Goal: Transaction & Acquisition: Download file/media

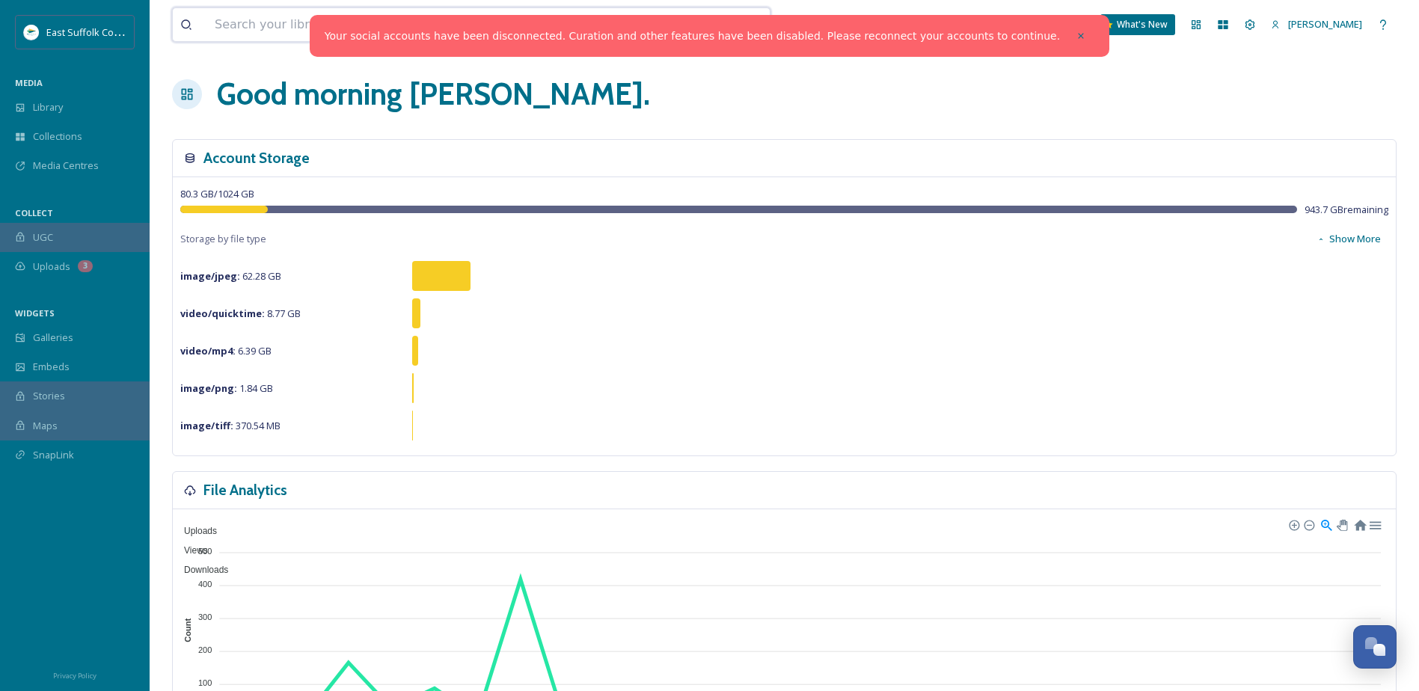
click at [248, 33] on input at bounding box center [427, 24] width 440 height 33
type input "c"
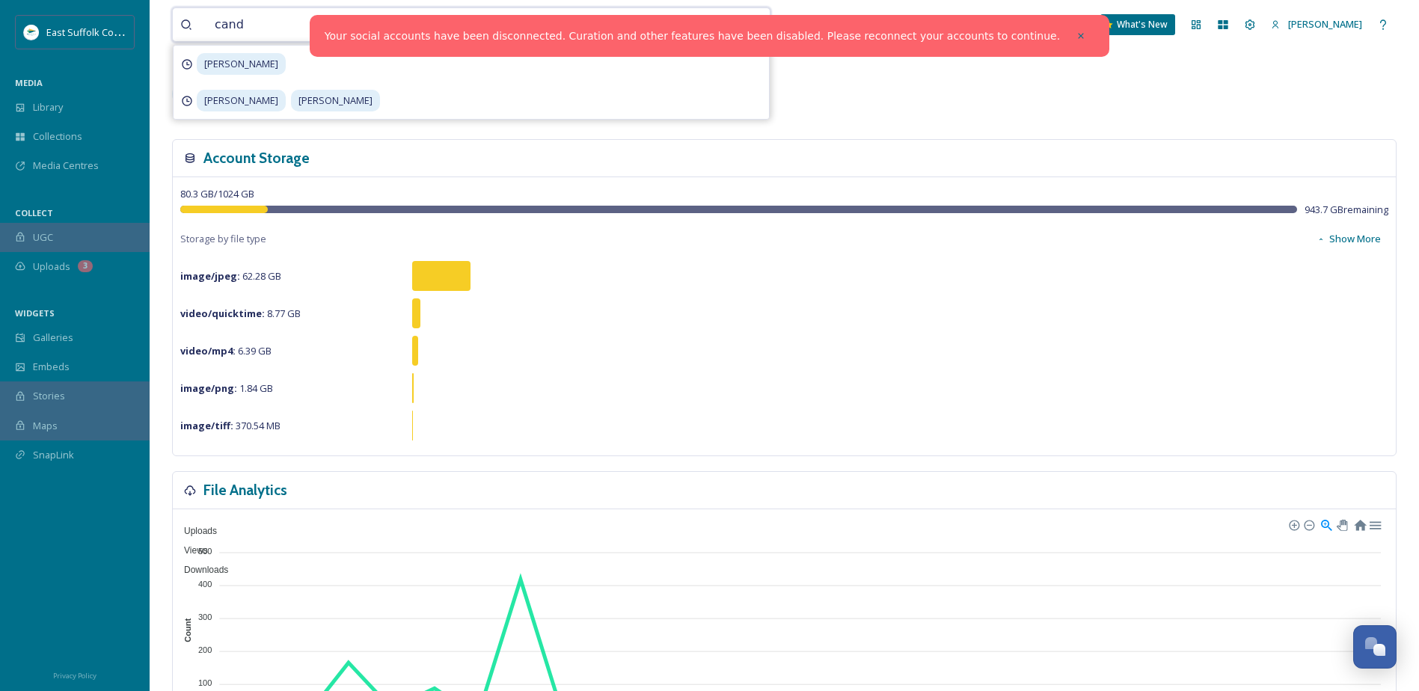
type input "candy"
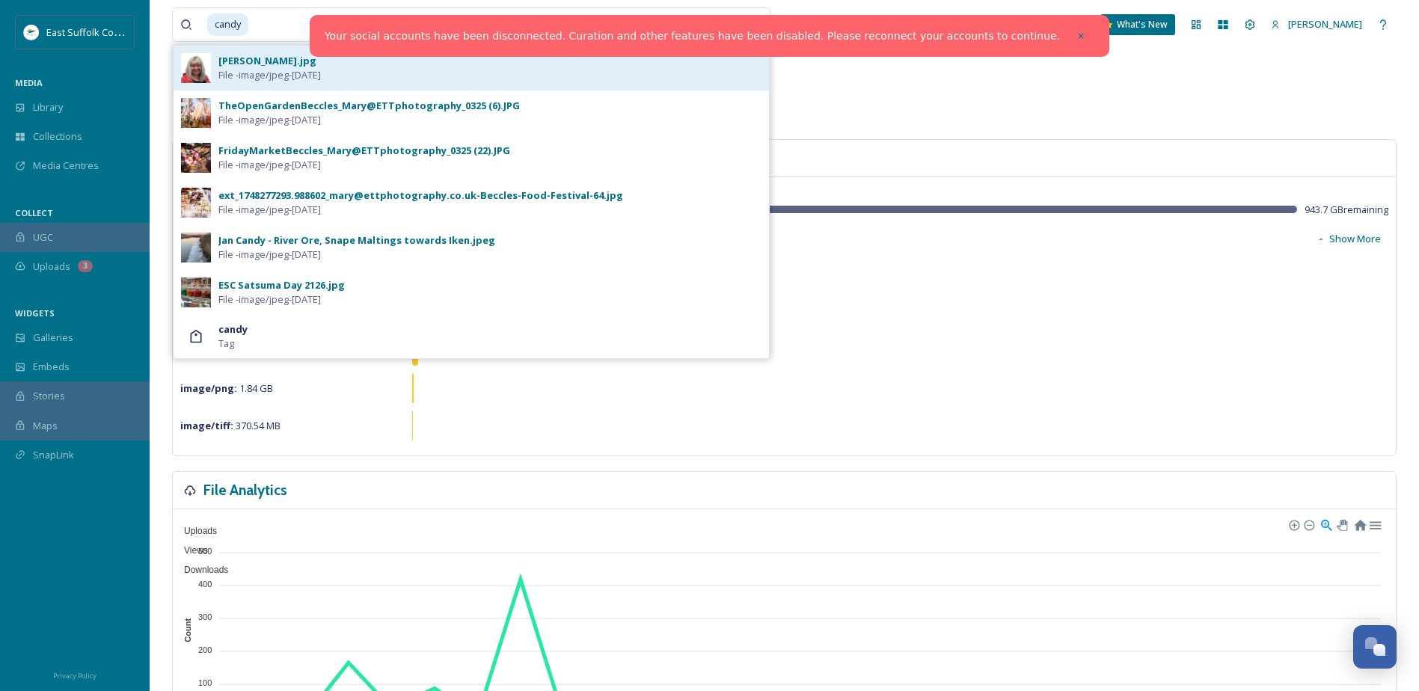
click at [333, 59] on div "[PERSON_NAME].jpg File - image/jpeg - [DATE]" at bounding box center [489, 68] width 543 height 28
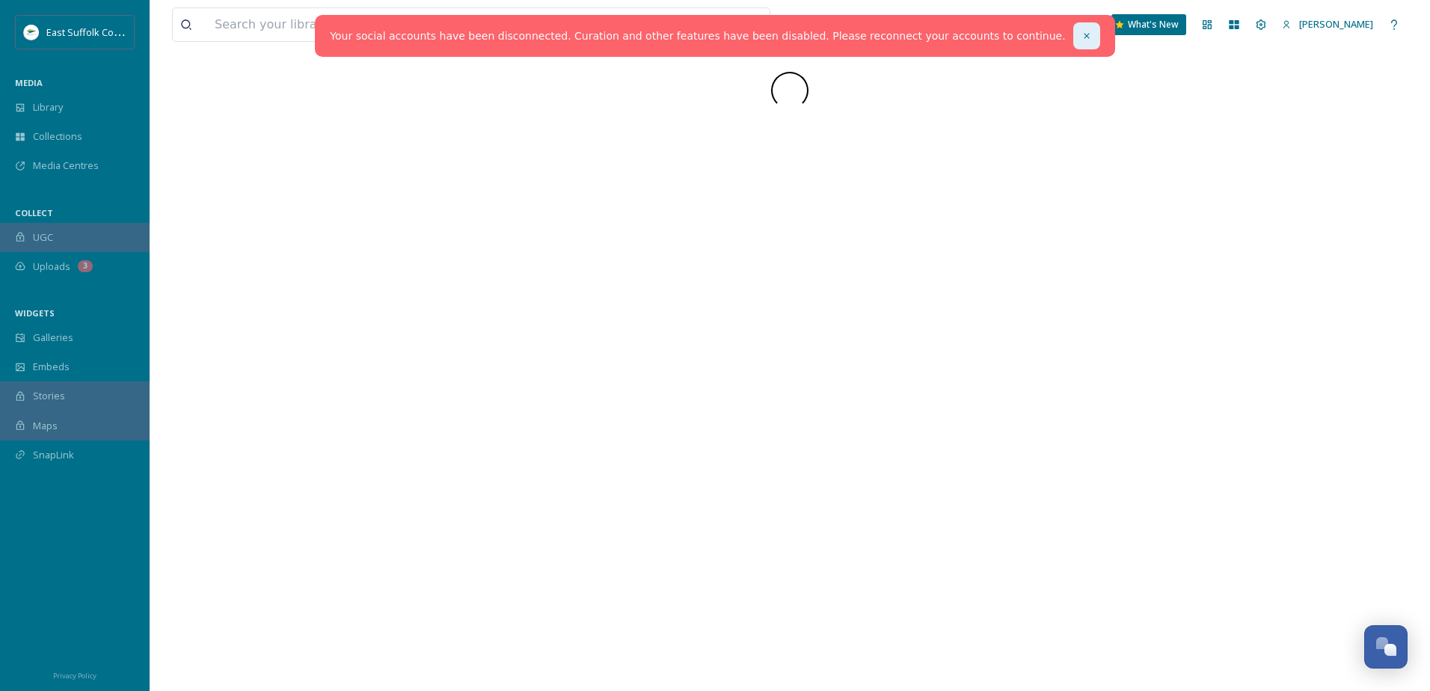
click at [1081, 33] on icon at bounding box center [1086, 36] width 10 height 10
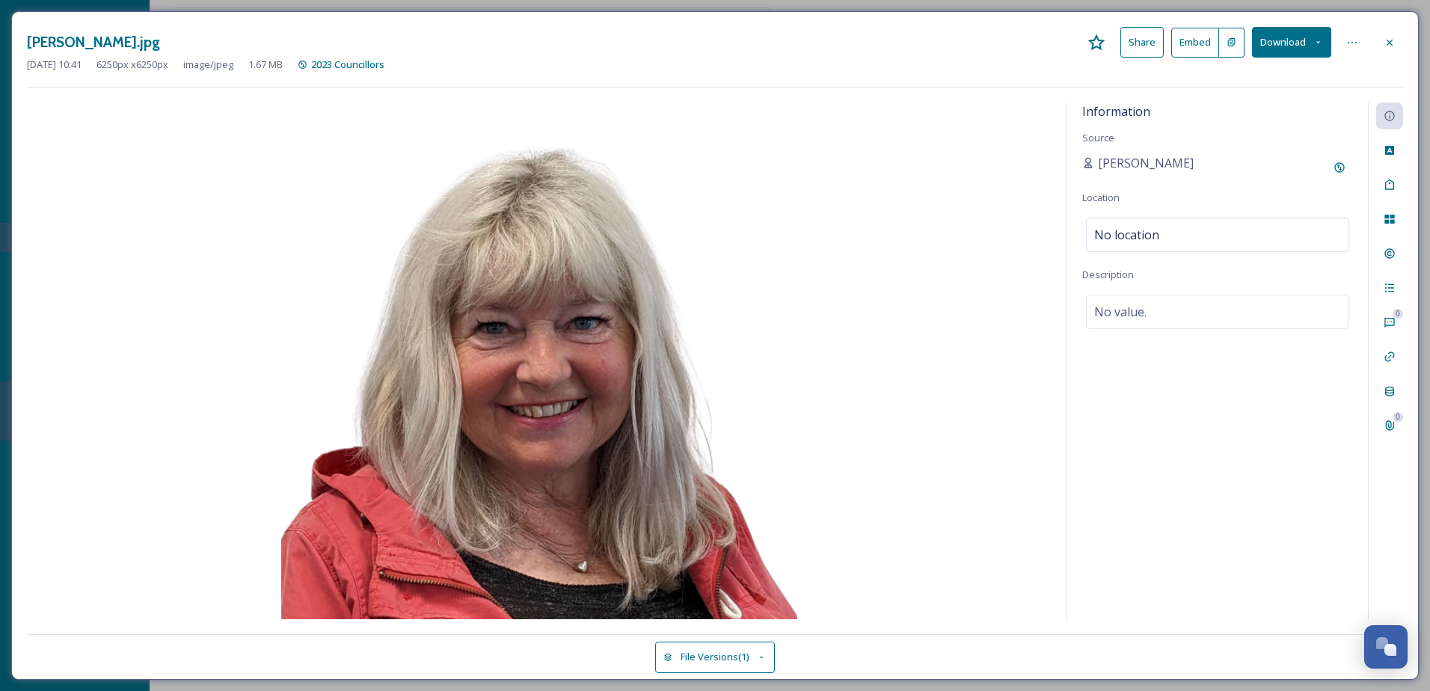
click at [1282, 46] on button "Download" at bounding box center [1291, 42] width 79 height 31
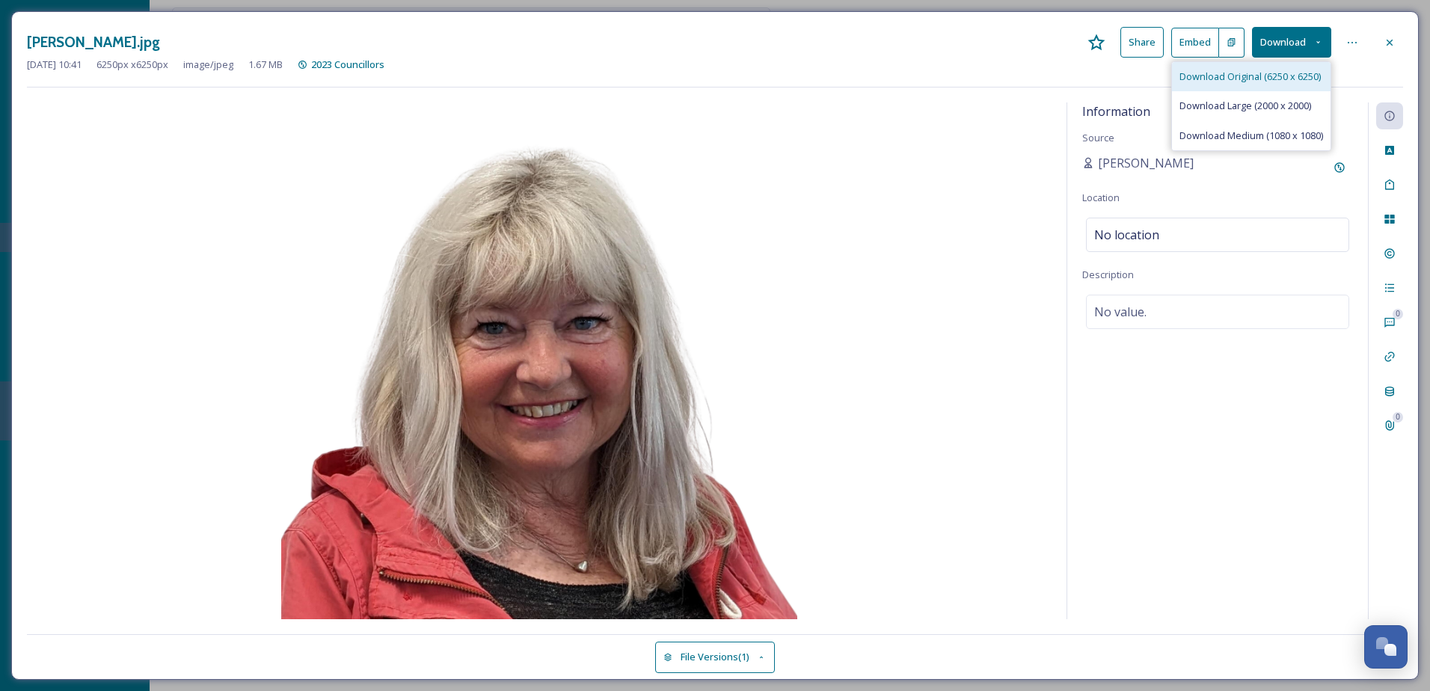
click at [1236, 85] on div "Download Original (6250 x 6250)" at bounding box center [1251, 76] width 159 height 29
